Goal: Transaction & Acquisition: Purchase product/service

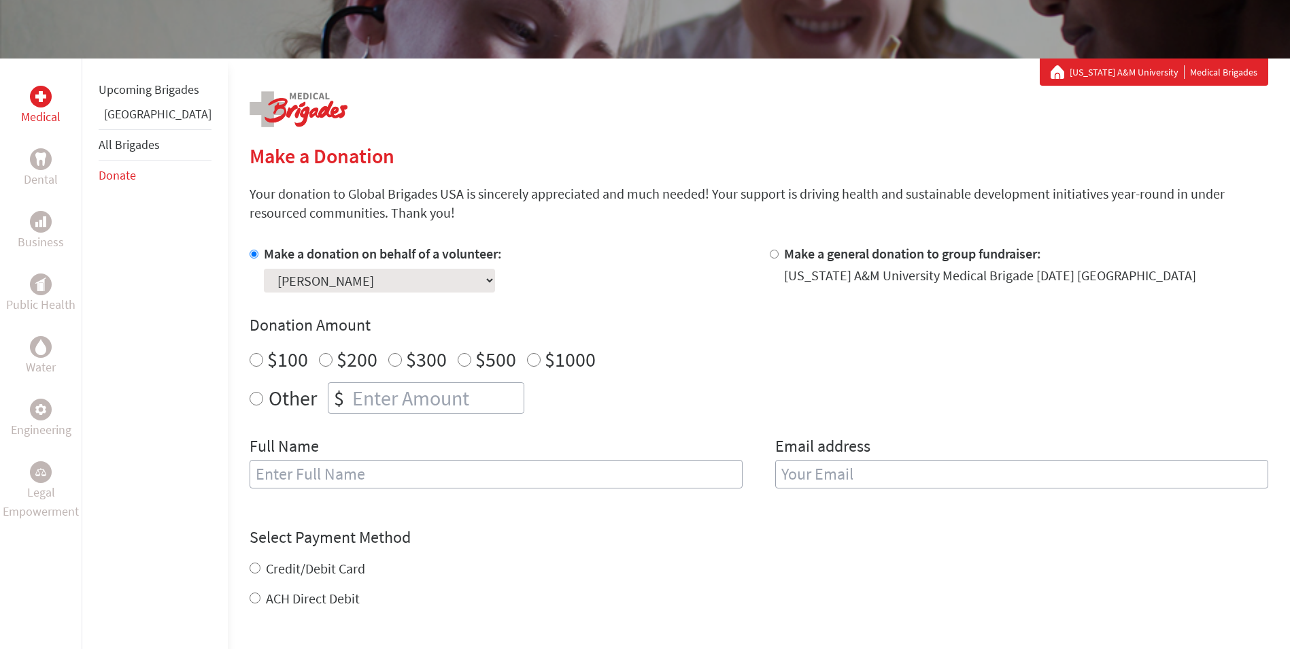
scroll to position [204, 0]
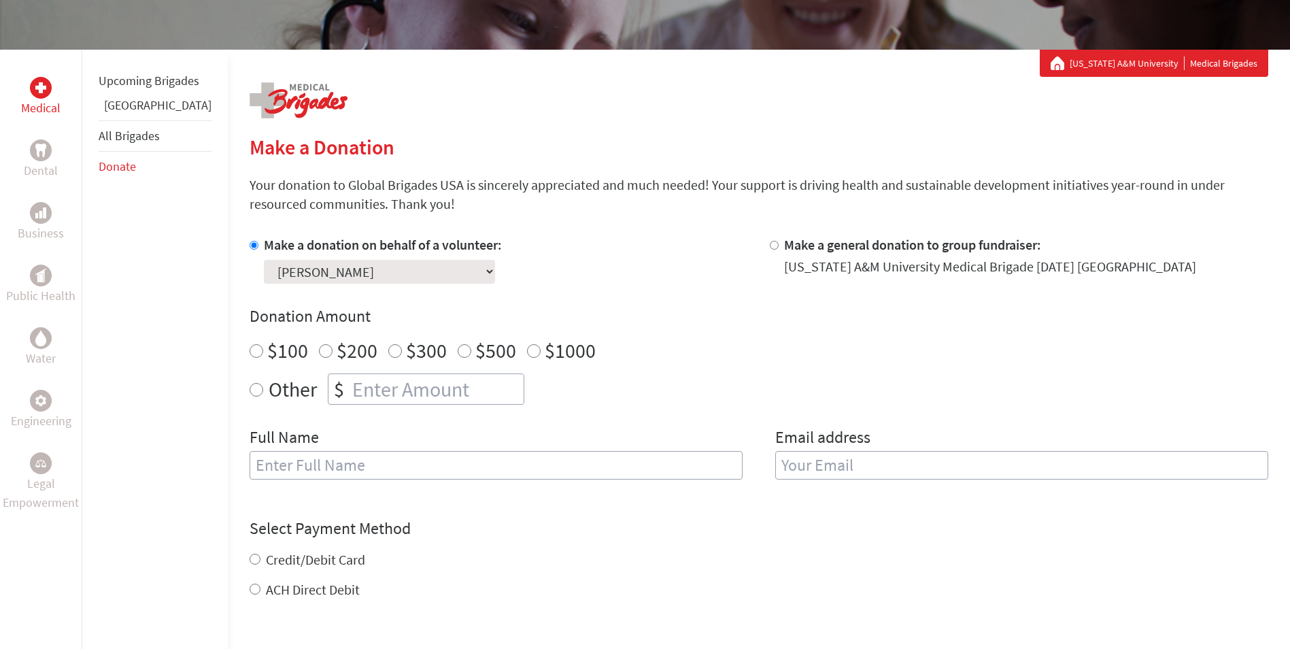
click at [329, 384] on div "$" at bounding box center [339, 389] width 21 height 30
radio input "true"
click at [387, 392] on input "number" at bounding box center [437, 389] width 174 height 30
type input "1000.00"
click at [343, 469] on input "text" at bounding box center [496, 465] width 493 height 29
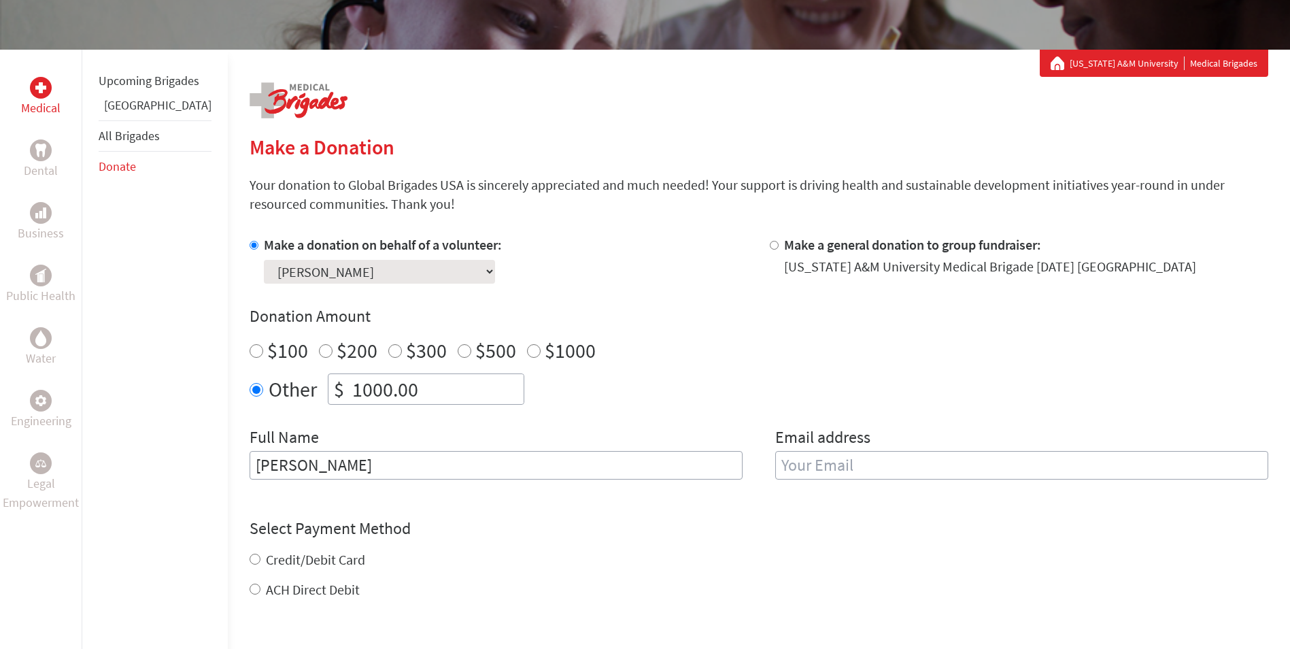
type input "[PERSON_NAME]"
click at [824, 470] on input "email" at bounding box center [1021, 465] width 493 height 29
type input "M"
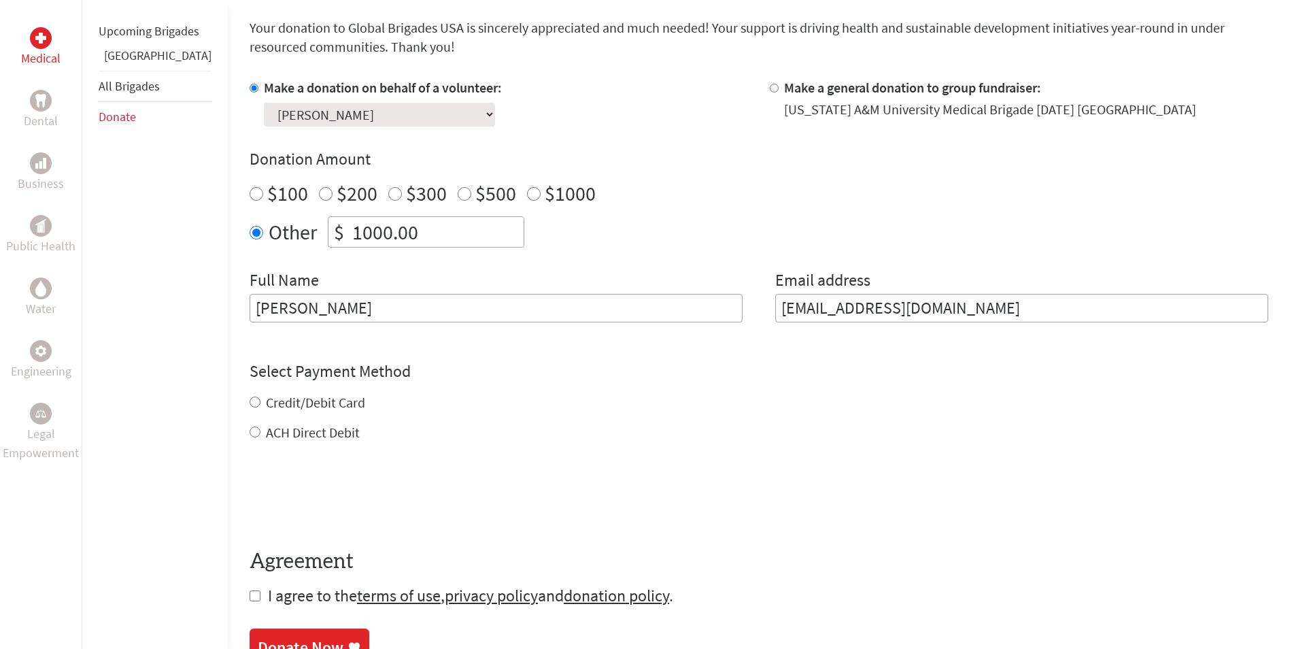
scroll to position [408, 0]
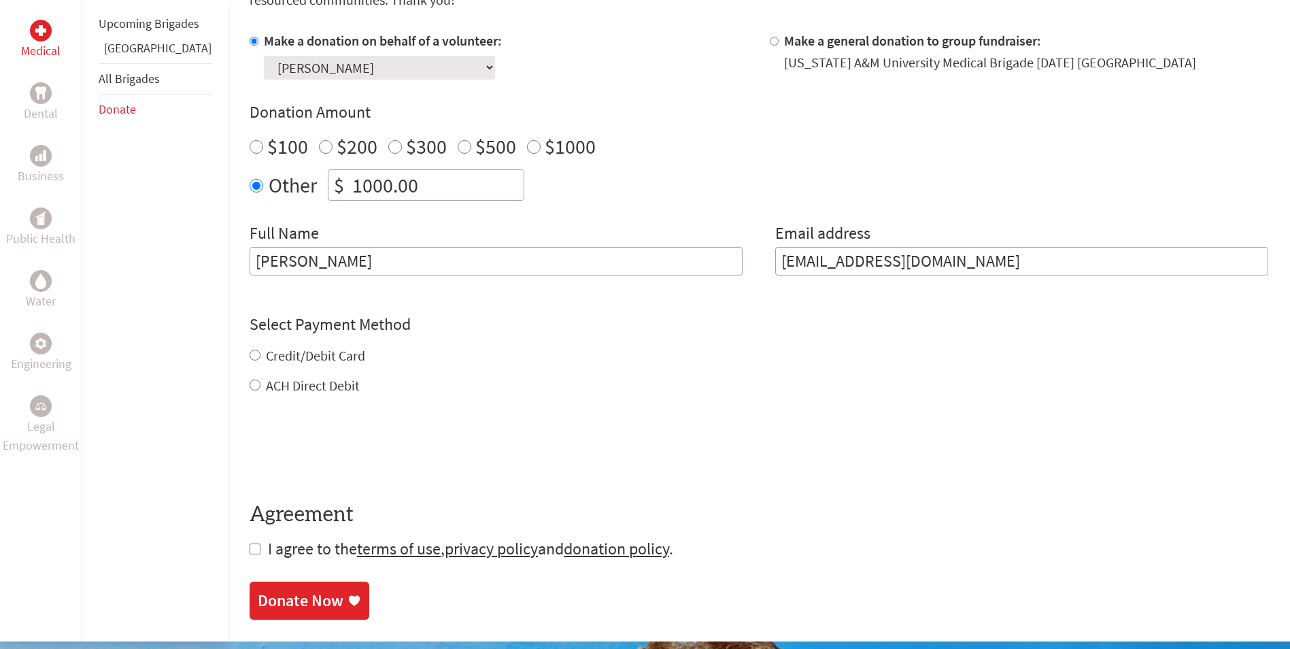
type input "[EMAIL_ADDRESS][DOMAIN_NAME]"
click at [250, 355] on div "Credit/Debit Card ACH Direct Debit" at bounding box center [759, 370] width 1019 height 49
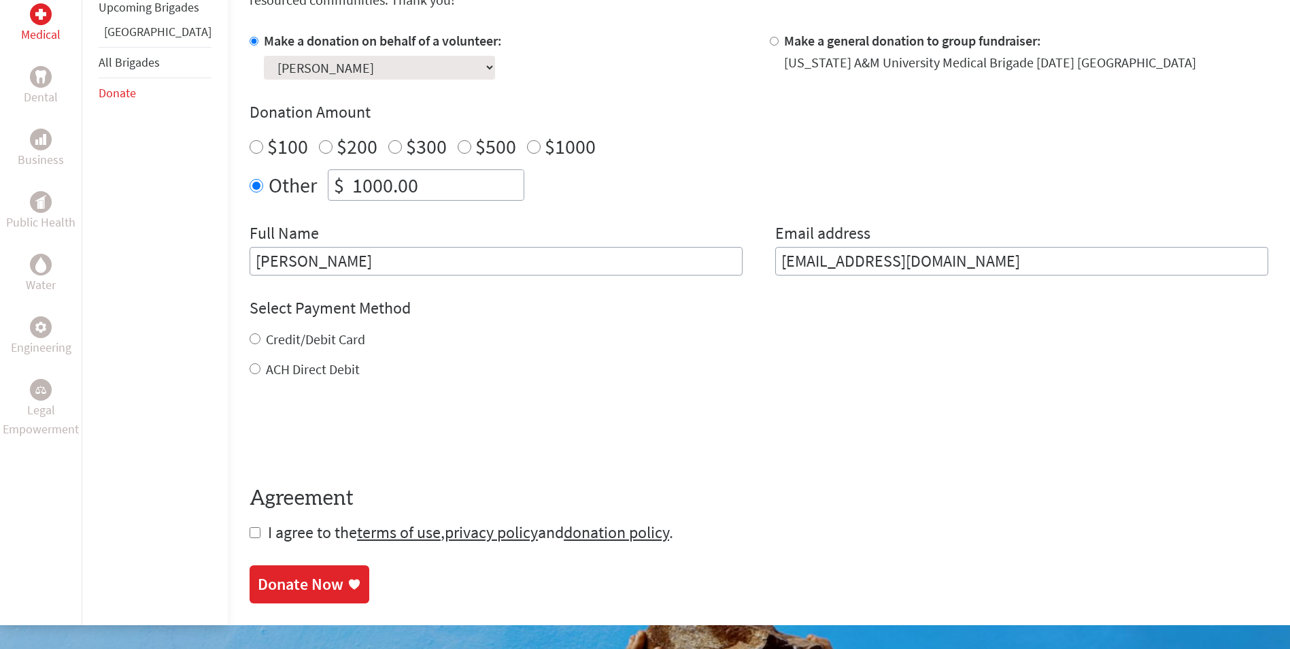
click at [250, 341] on input "Credit/Debit Card" at bounding box center [255, 338] width 11 height 11
radio input "true"
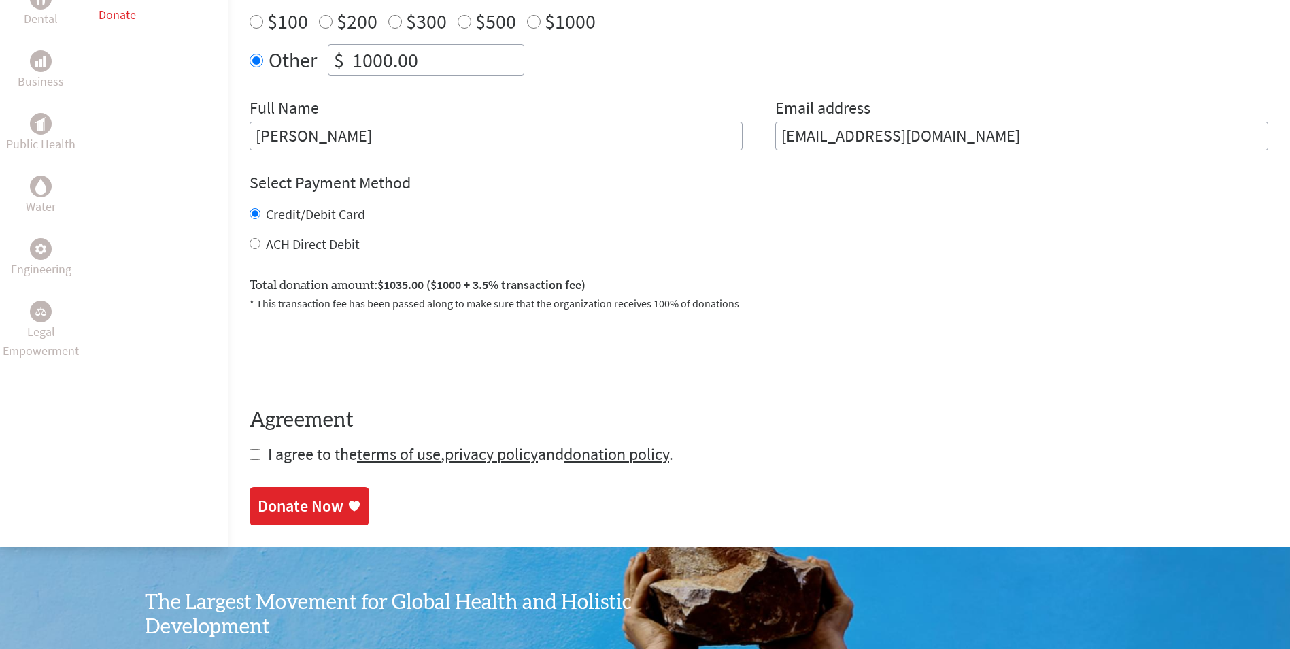
scroll to position [544, 0]
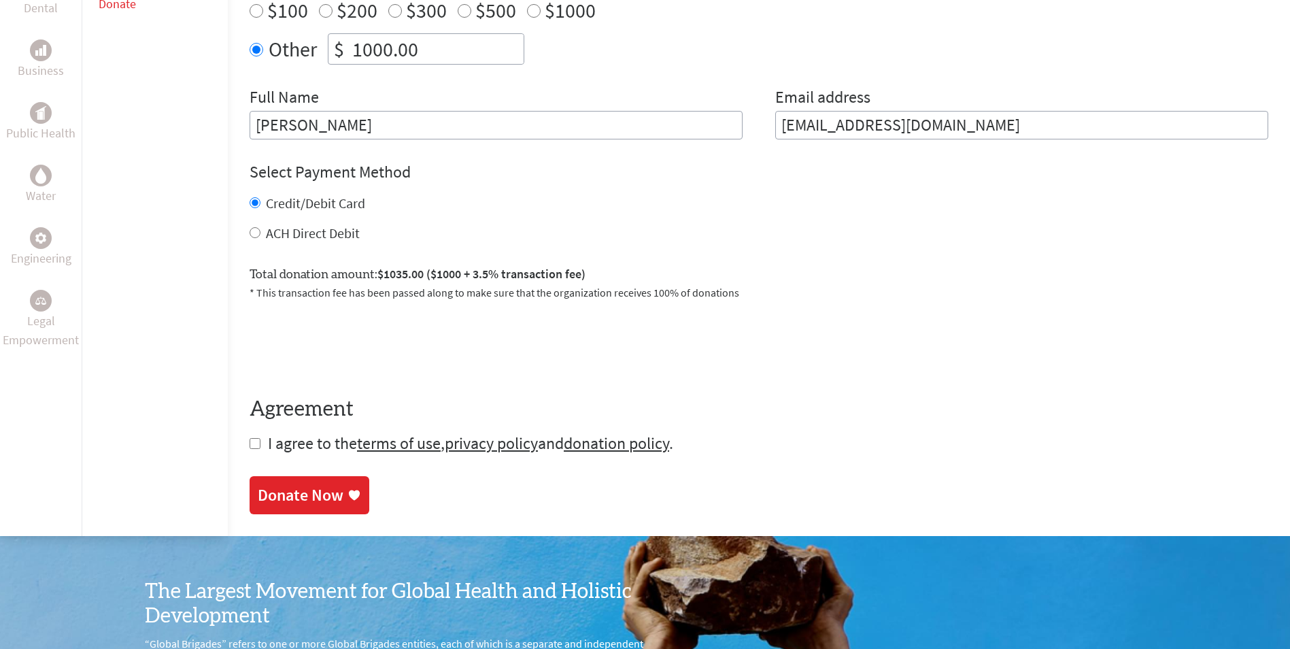
click at [250, 444] on input "checkbox" at bounding box center [255, 443] width 11 height 11
checkbox input "true"
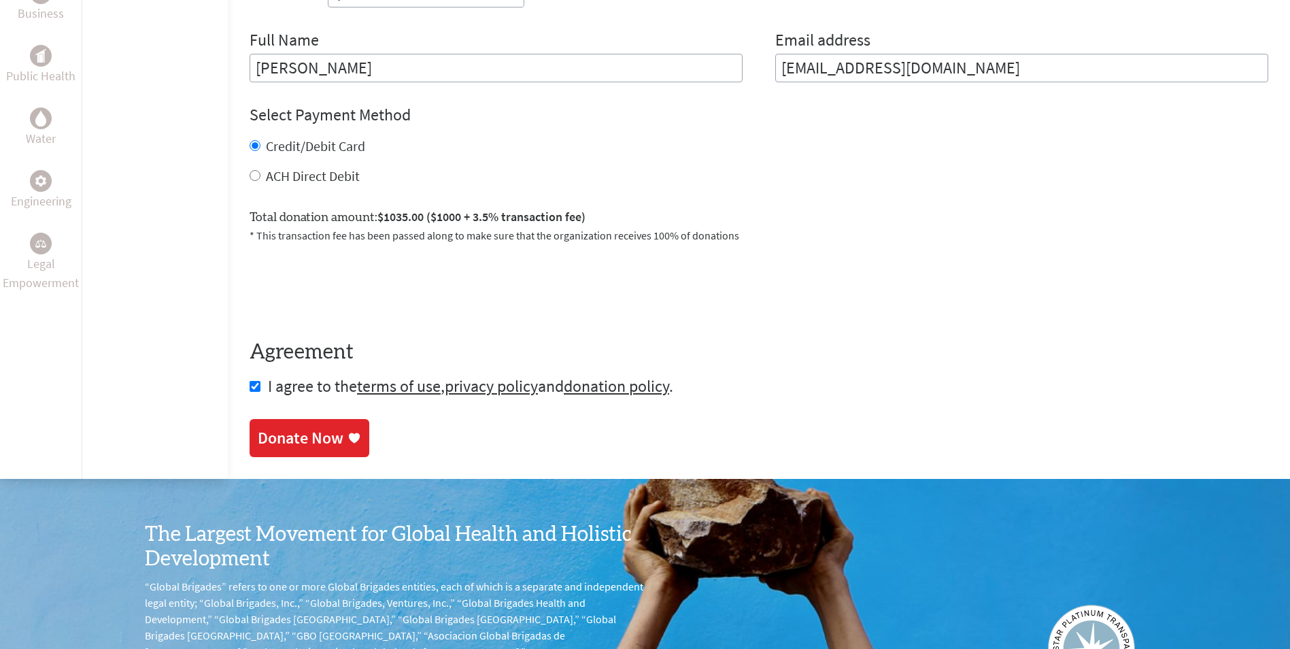
scroll to position [612, 0]
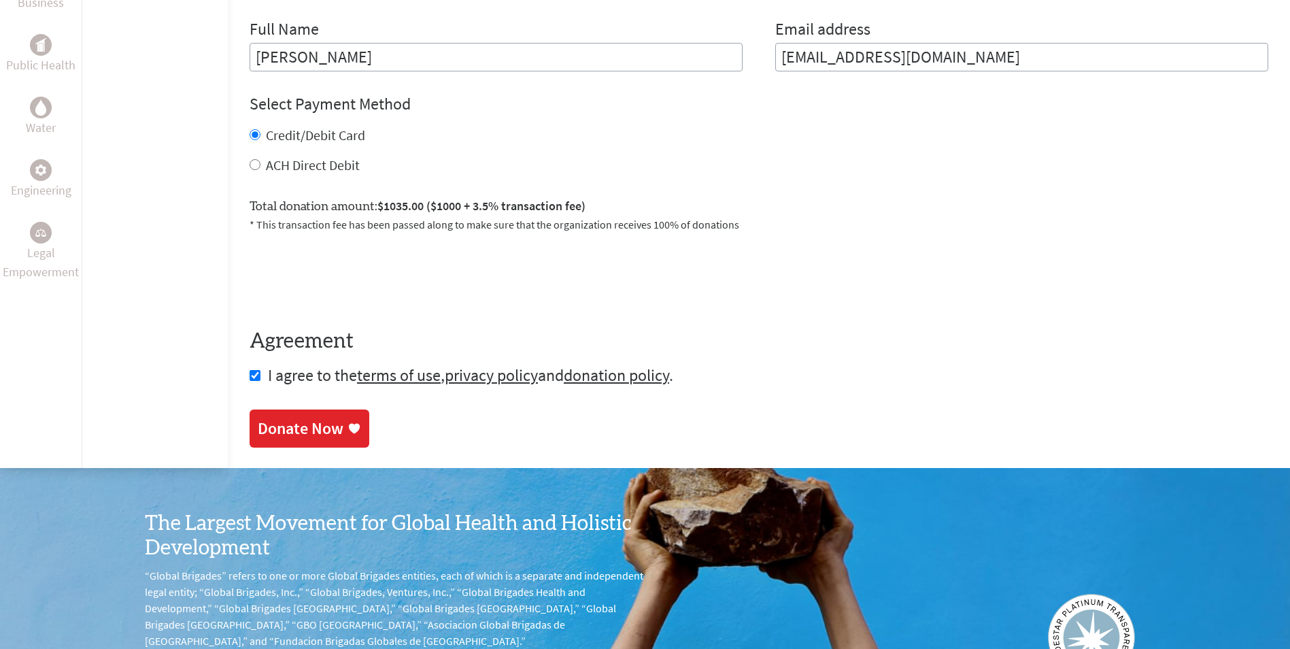
click at [316, 435] on div "Donate Now" at bounding box center [309, 429] width 103 height 22
